Goal: Task Accomplishment & Management: Use online tool/utility

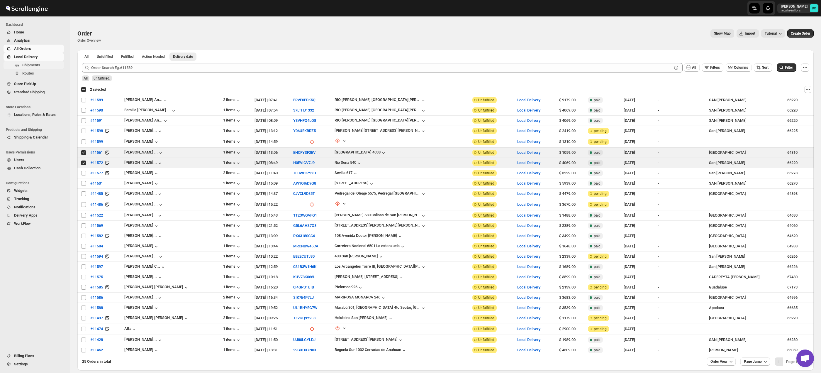
click at [38, 66] on span "Shipments" at bounding box center [31, 65] width 18 height 4
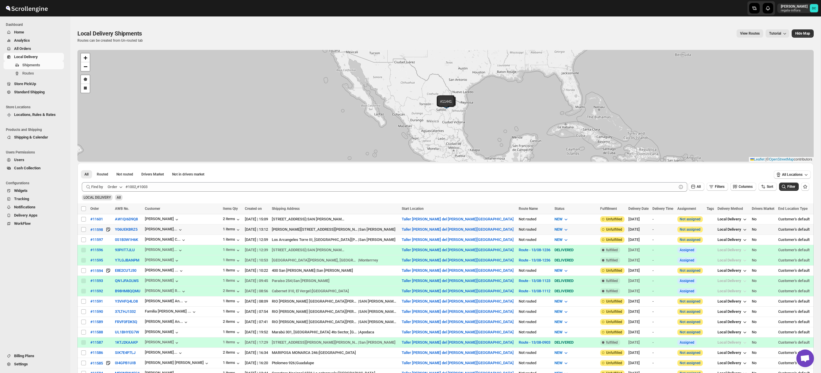
drag, startPoint x: 84, startPoint y: 229, endPoint x: 104, endPoint y: 229, distance: 19.4
click at [84, 229] on input "Select shipment" at bounding box center [83, 229] width 5 height 5
checkbox input "true"
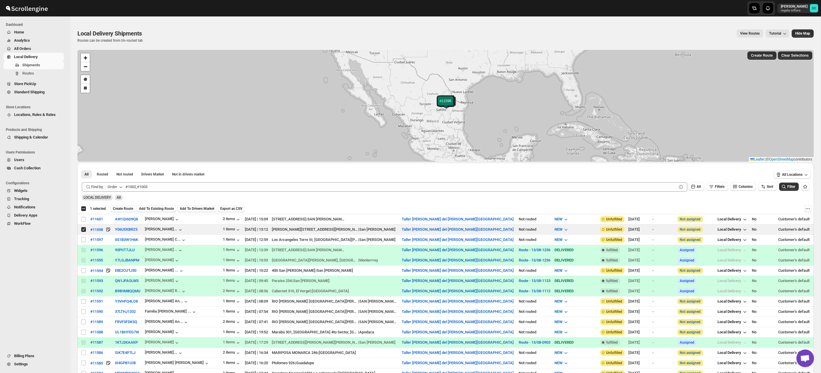
drag, startPoint x: 127, startPoint y: 208, endPoint x: 133, endPoint y: 209, distance: 5.9
click at [127, 208] on span "Create Route" at bounding box center [123, 208] width 20 height 5
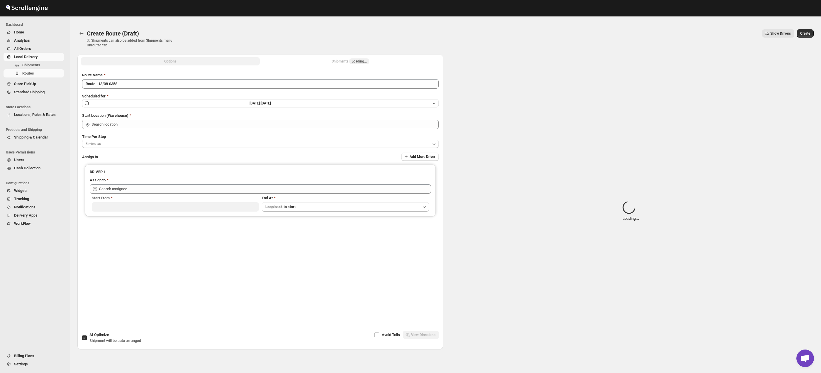
type input "Taller [PERSON_NAME] del [PERSON_NAME][GEOGRAPHIC_DATA]"
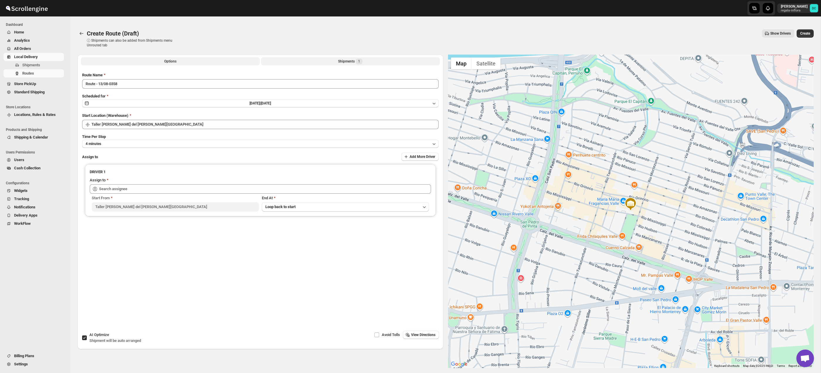
drag, startPoint x: 337, startPoint y: 60, endPoint x: 333, endPoint y: 60, distance: 3.9
click at [337, 60] on button "Shipments 1" at bounding box center [350, 61] width 179 height 8
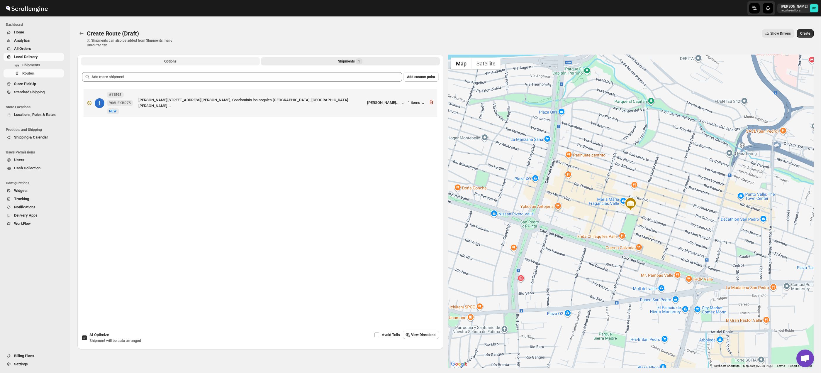
click at [217, 61] on button "Options" at bounding box center [170, 61] width 179 height 8
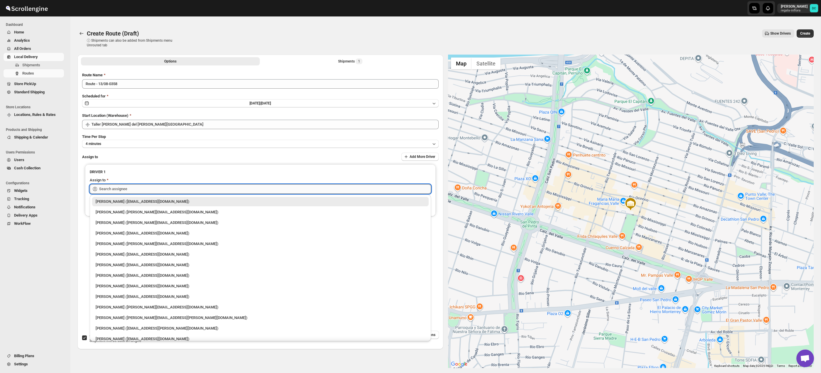
click at [164, 189] on input "text" at bounding box center [265, 188] width 332 height 9
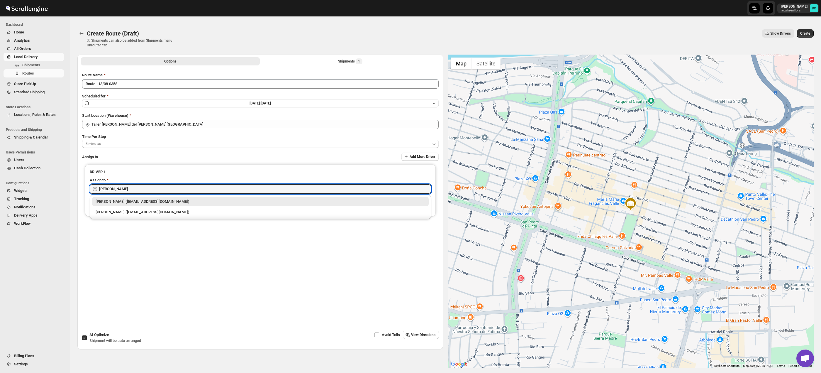
click at [133, 214] on div "[PERSON_NAME] ([EMAIL_ADDRESS][DOMAIN_NAME])" at bounding box center [261, 212] width 330 height 6
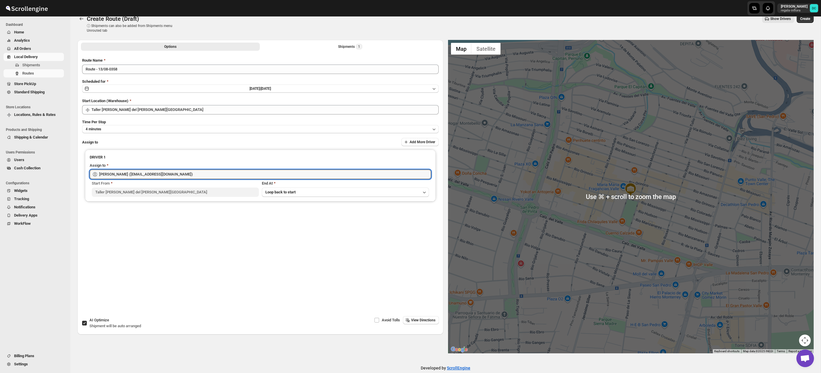
type input "[PERSON_NAME] ([EMAIL_ADDRESS][DOMAIN_NAME])"
click at [806, 337] on button "Map camera controls" at bounding box center [805, 340] width 12 height 12
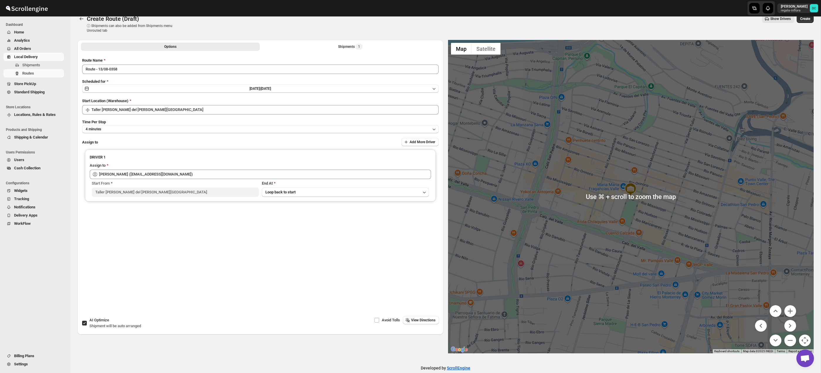
click at [798, 342] on div at bounding box center [631, 196] width 366 height 313
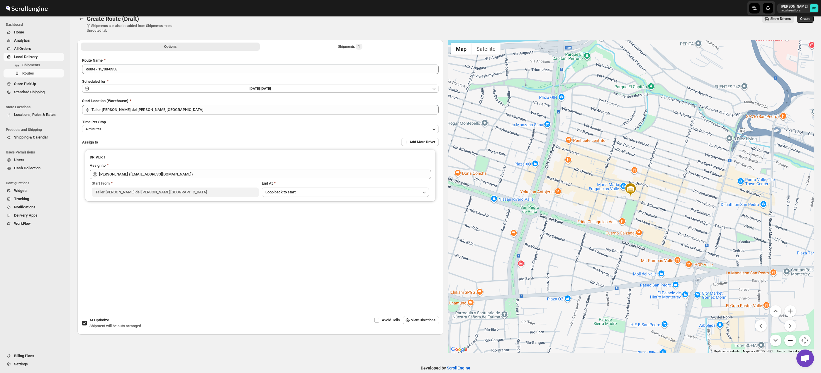
click at [796, 342] on button "Zoom out" at bounding box center [791, 340] width 12 height 12
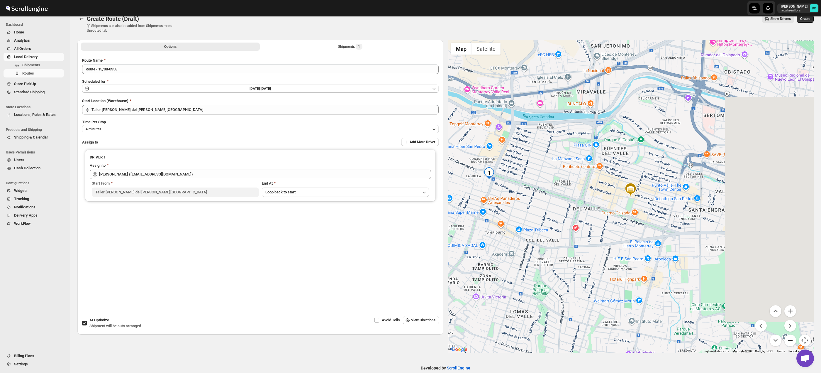
click at [795, 342] on button "Zoom out" at bounding box center [791, 340] width 12 height 12
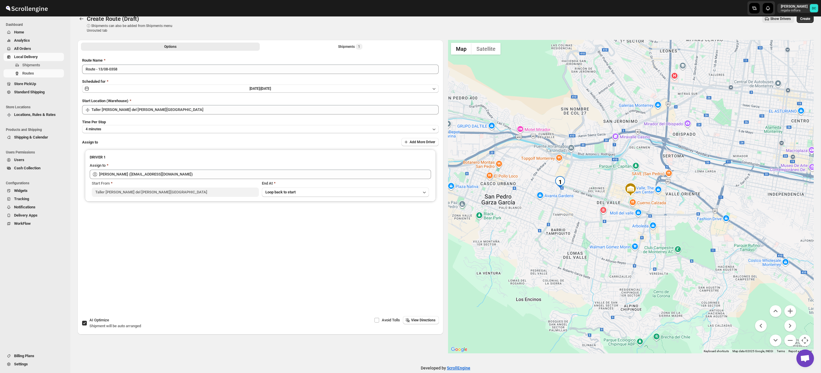
drag, startPoint x: 696, startPoint y: 240, endPoint x: 656, endPoint y: 235, distance: 40.2
click at [656, 235] on div at bounding box center [631, 196] width 366 height 313
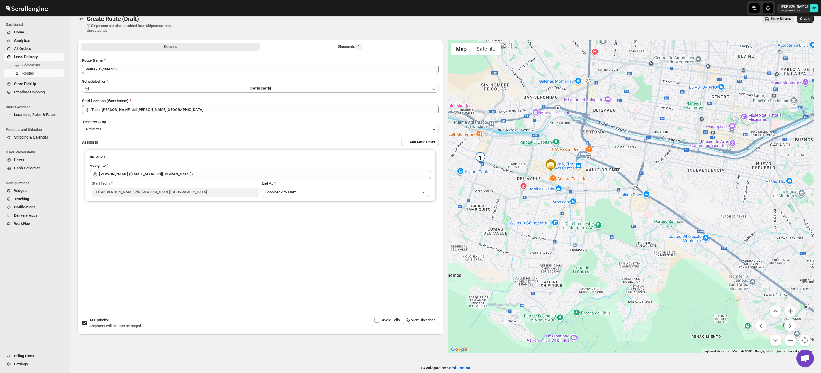
drag, startPoint x: 783, startPoint y: 277, endPoint x: 744, endPoint y: 258, distance: 43.6
click at [744, 258] on div at bounding box center [631, 196] width 366 height 313
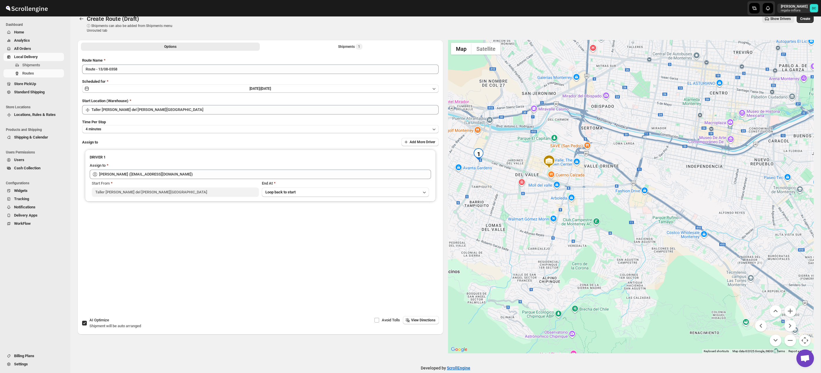
drag, startPoint x: 752, startPoint y: 280, endPoint x: 723, endPoint y: 237, distance: 51.4
click at [751, 235] on div at bounding box center [631, 196] width 366 height 313
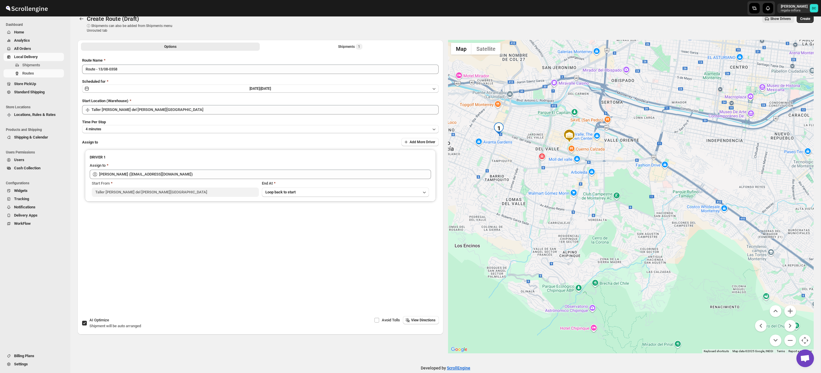
drag, startPoint x: 605, startPoint y: 227, endPoint x: 609, endPoint y: 237, distance: 10.8
click at [640, 261] on div at bounding box center [631, 196] width 366 height 313
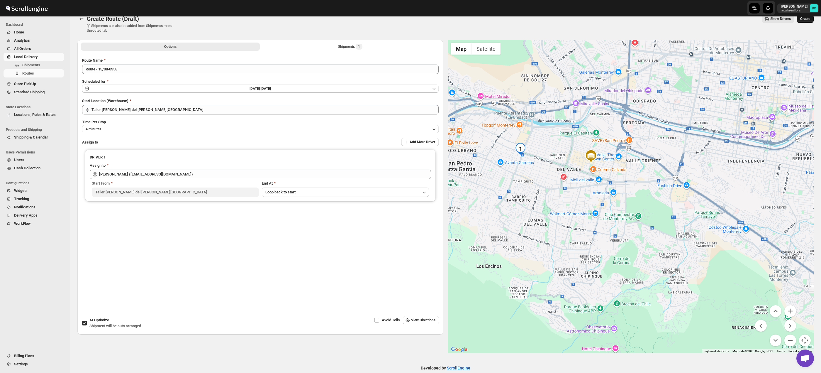
click at [807, 19] on span "Create" at bounding box center [806, 18] width 10 height 5
